Goal: Find specific page/section: Find specific page/section

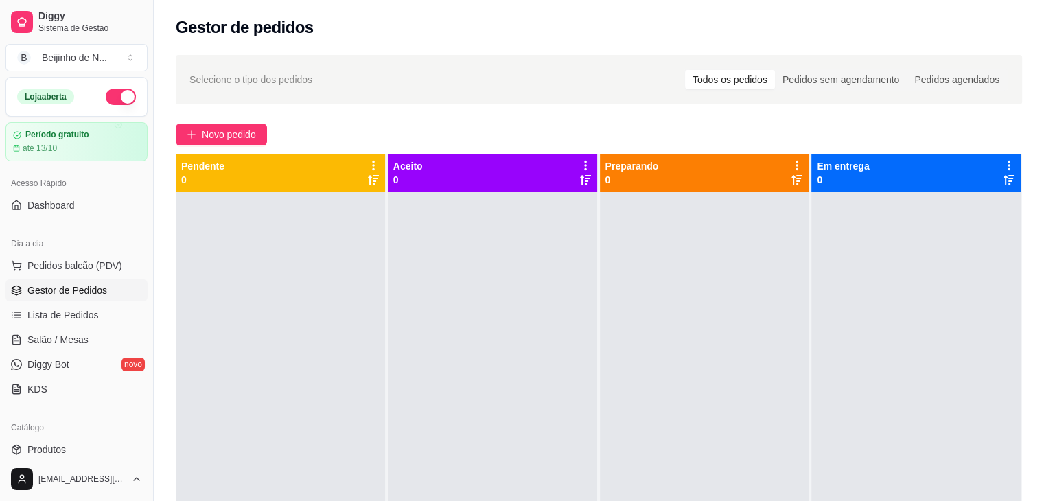
scroll to position [38, 0]
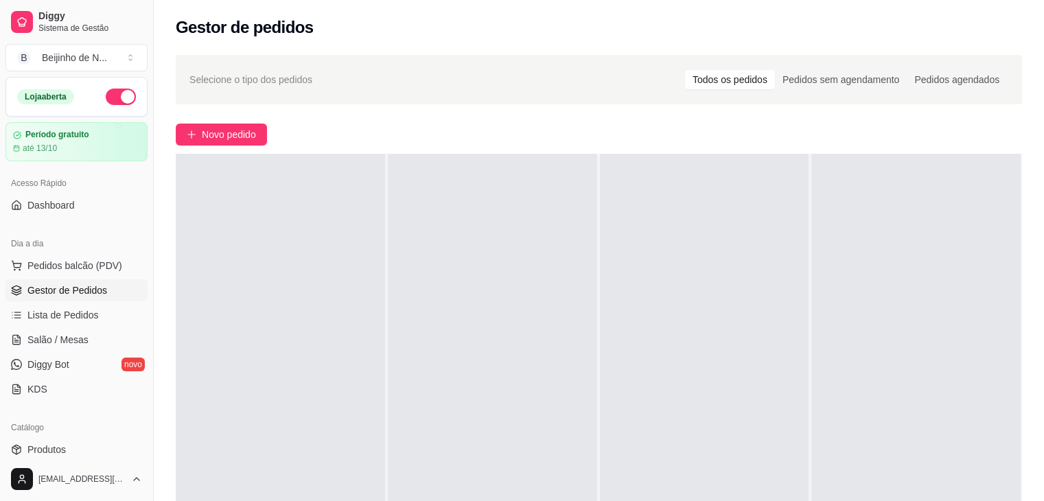
click at [115, 291] on link "Gestor de Pedidos" at bounding box center [76, 290] width 142 height 22
click at [71, 311] on span "Lista de Pedidos" at bounding box center [62, 315] width 71 height 14
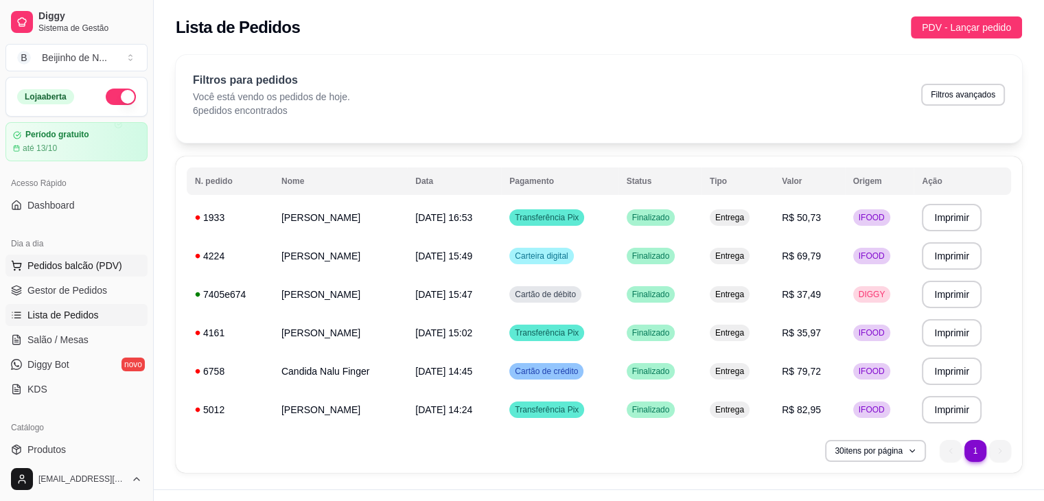
click at [80, 273] on button "Pedidos balcão (PDV)" at bounding box center [76, 266] width 142 height 22
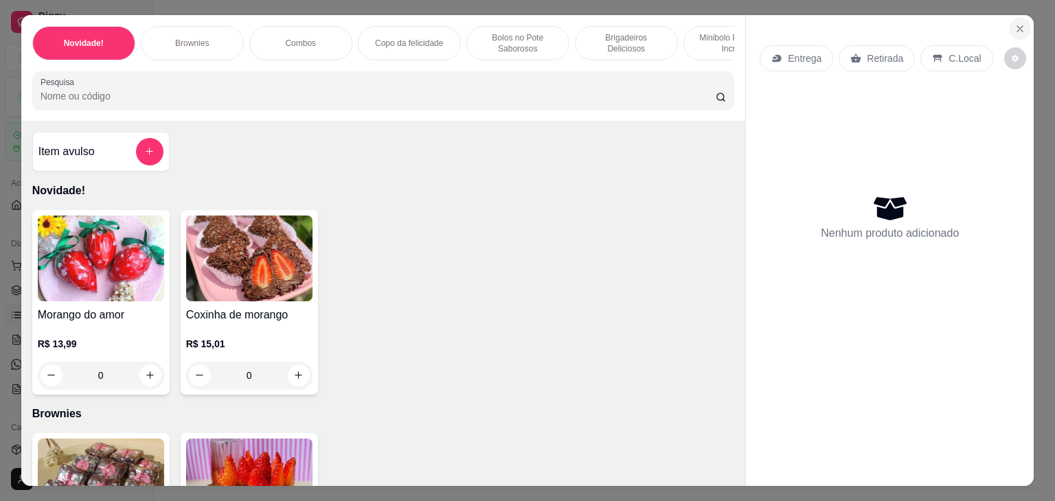
click at [1017, 26] on icon "Close" at bounding box center [1019, 28] width 5 height 5
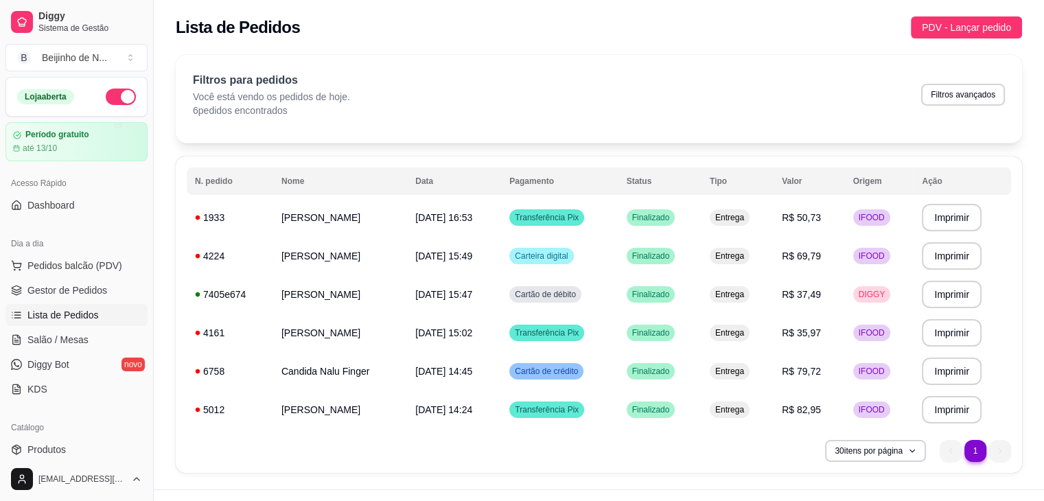
click at [71, 301] on ul "Pedidos balcão (PDV) Gestor de Pedidos Lista de Pedidos Salão / Mesas Diggy Bot…" at bounding box center [76, 328] width 142 height 146
click at [69, 295] on span "Gestor de Pedidos" at bounding box center [67, 291] width 80 height 14
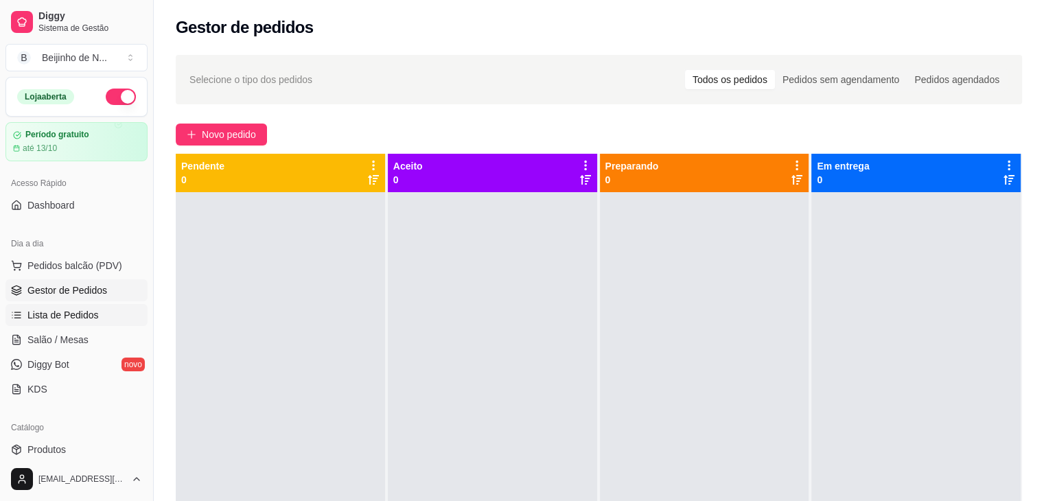
click at [69, 306] on link "Lista de Pedidos" at bounding box center [76, 315] width 142 height 22
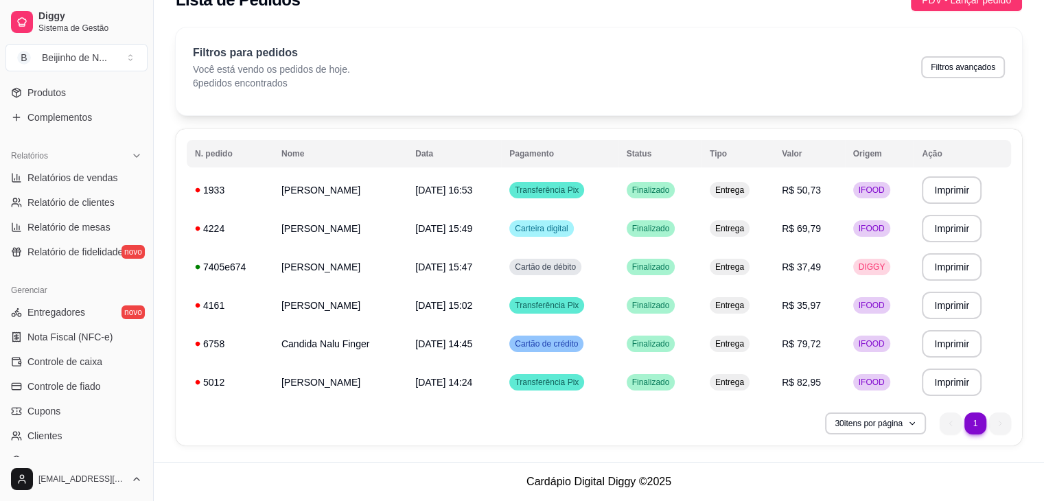
scroll to position [368, 0]
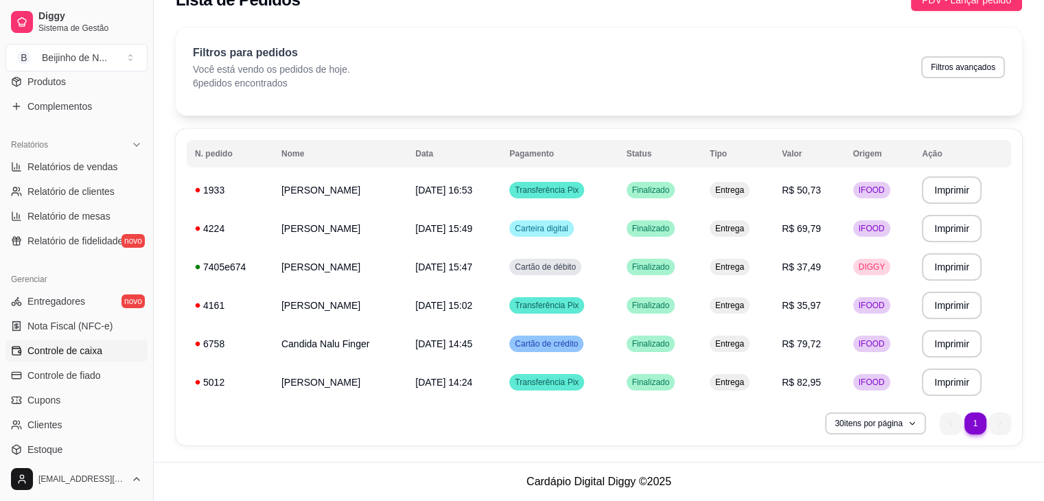
click at [88, 356] on link "Controle de caixa" at bounding box center [76, 351] width 142 height 22
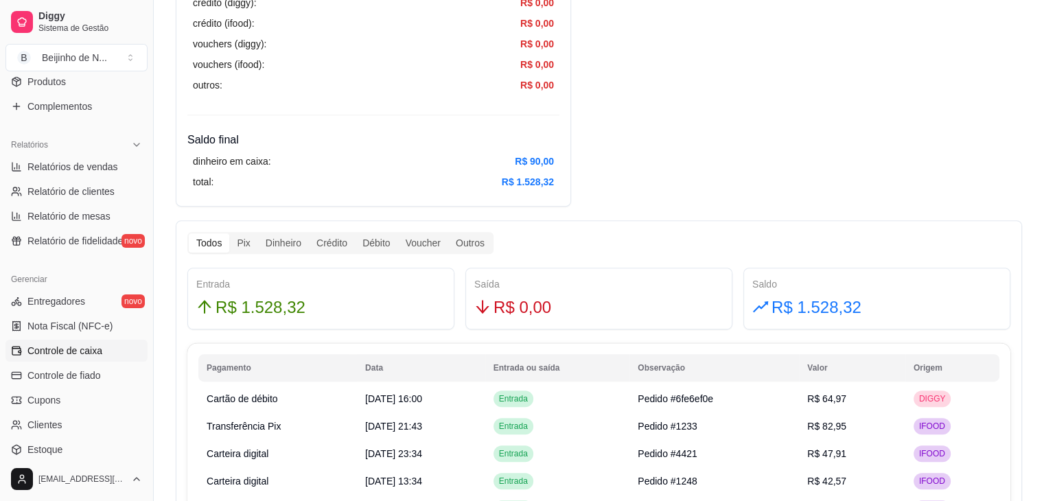
scroll to position [649, 0]
